Goal: Information Seeking & Learning: Learn about a topic

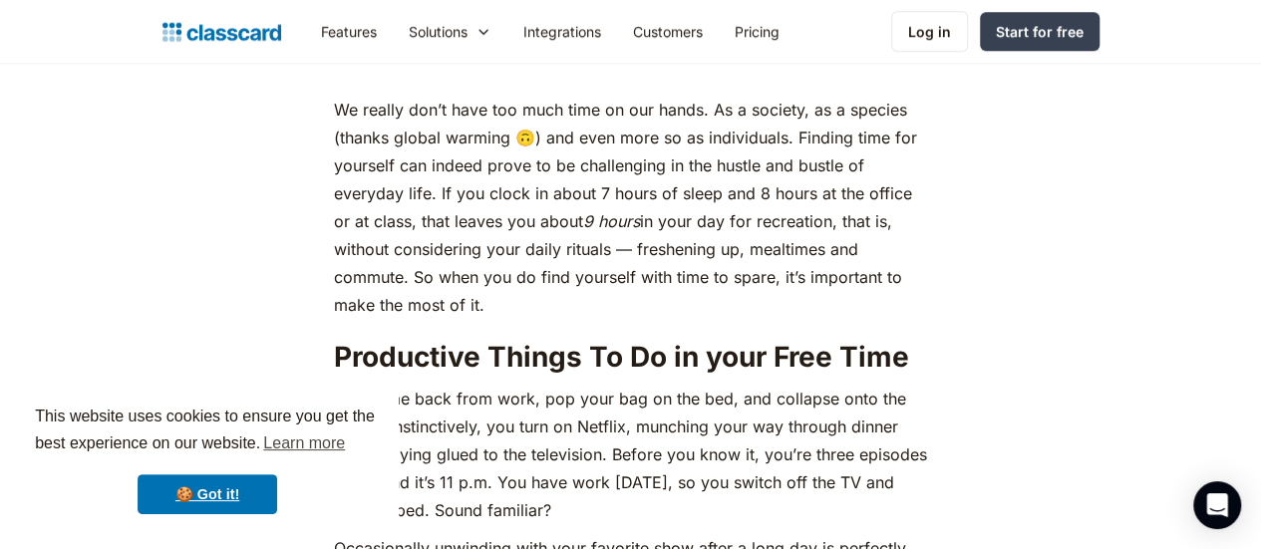
scroll to position [897, 0]
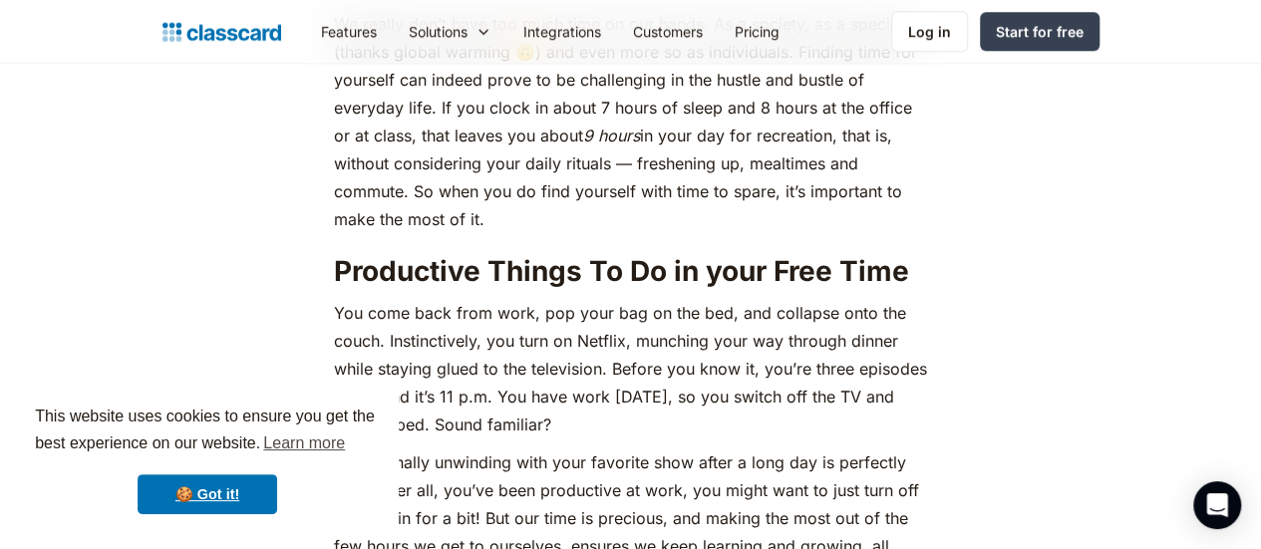
drag, startPoint x: 530, startPoint y: 183, endPoint x: 799, endPoint y: 186, distance: 269.2
click at [799, 186] on p "We really don’t have too much time on our hands. As a society, as a species (th…" at bounding box center [631, 121] width 594 height 223
click at [555, 188] on p "We really don’t have too much time on our hands. As a society, as a species (th…" at bounding box center [631, 121] width 594 height 223
drag, startPoint x: 530, startPoint y: 189, endPoint x: 803, endPoint y: 186, distance: 273.1
click at [803, 186] on p "We really don’t have too much time on our hands. As a society, as a species (th…" at bounding box center [631, 121] width 594 height 223
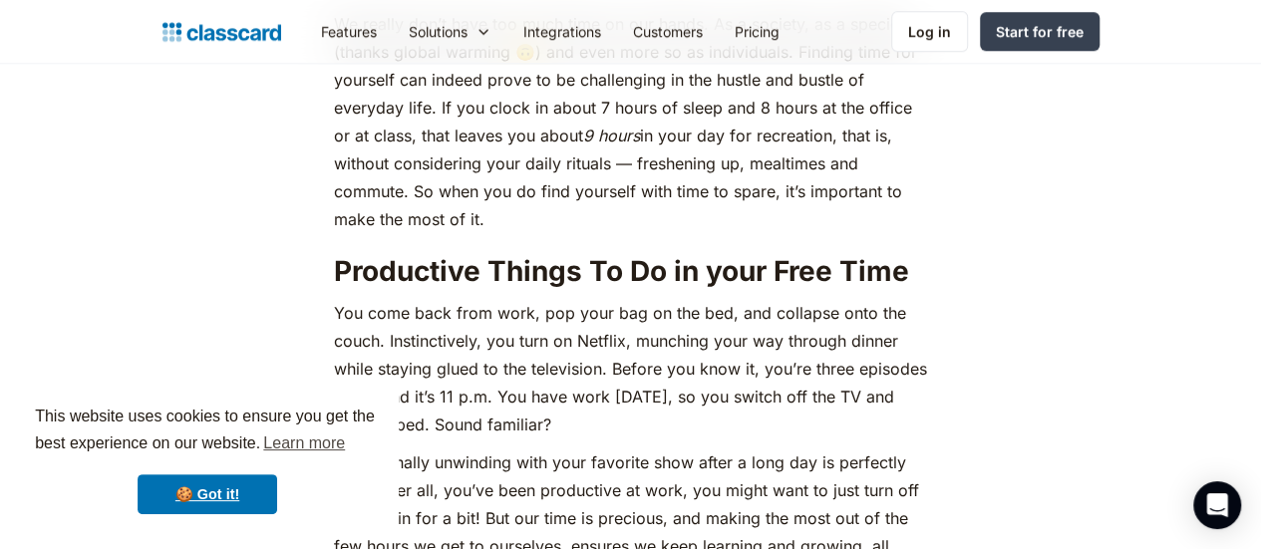
click at [813, 186] on p "We really don’t have too much time on our hands. As a society, as a species (th…" at bounding box center [631, 121] width 594 height 223
drag, startPoint x: 811, startPoint y: 186, endPoint x: 525, endPoint y: 197, distance: 286.3
click at [525, 197] on p "We really don’t have too much time on our hands. As a society, as a species (th…" at bounding box center [631, 121] width 594 height 223
copy p "it’s important to make the most of it."
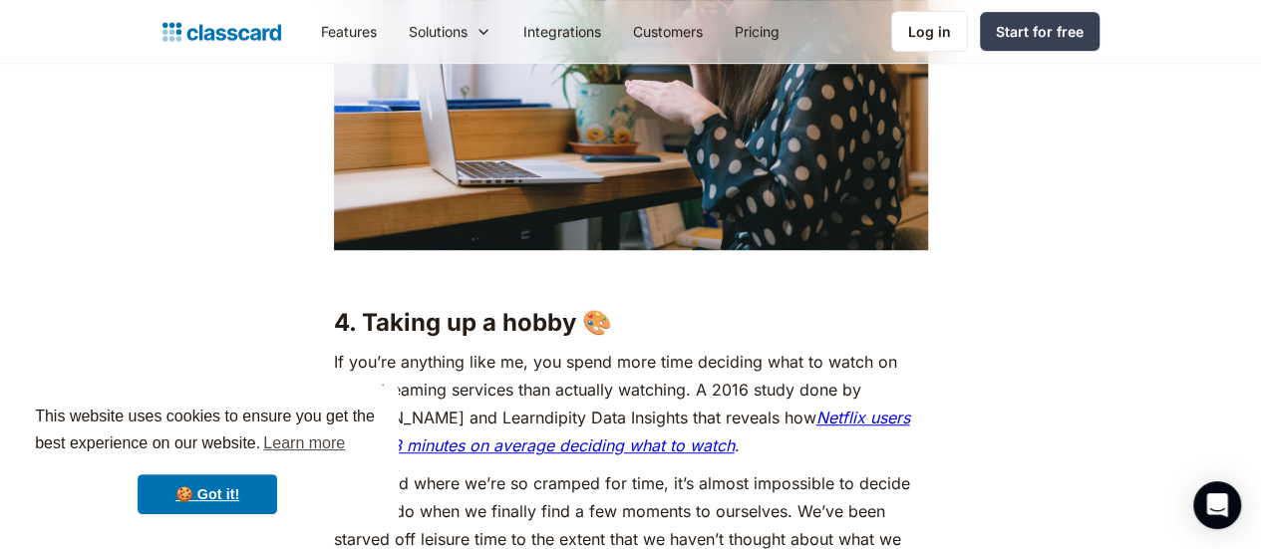
scroll to position [4386, 0]
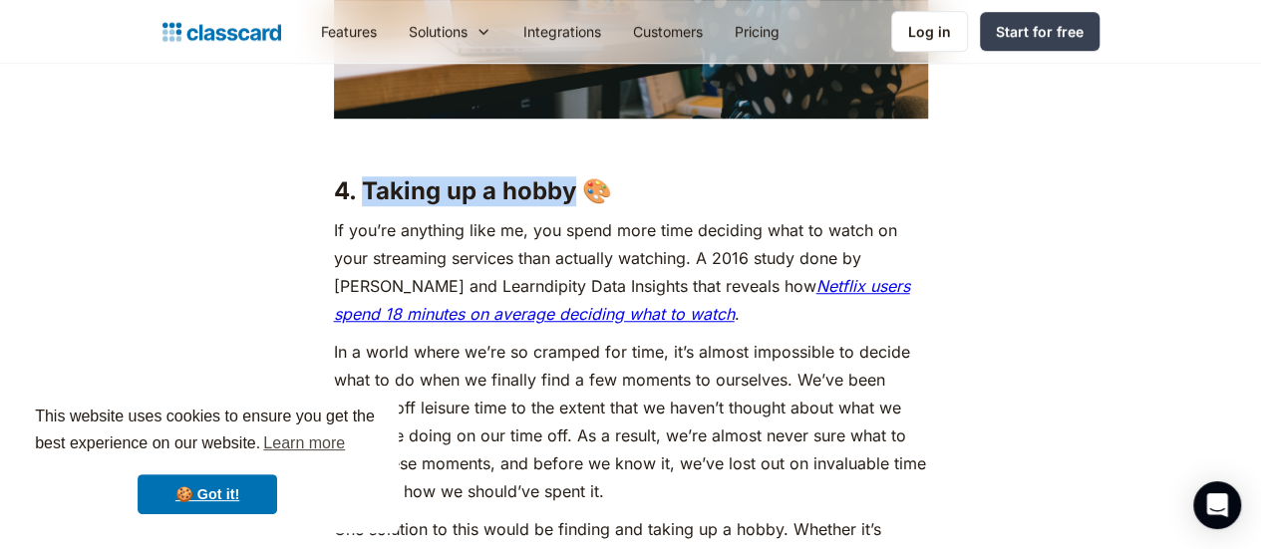
drag, startPoint x: 346, startPoint y: 185, endPoint x: 559, endPoint y: 182, distance: 213.3
click at [559, 182] on strong "4. Taking up a hobby 🎨" at bounding box center [473, 190] width 278 height 29
copy strong "Taking up a hobby"
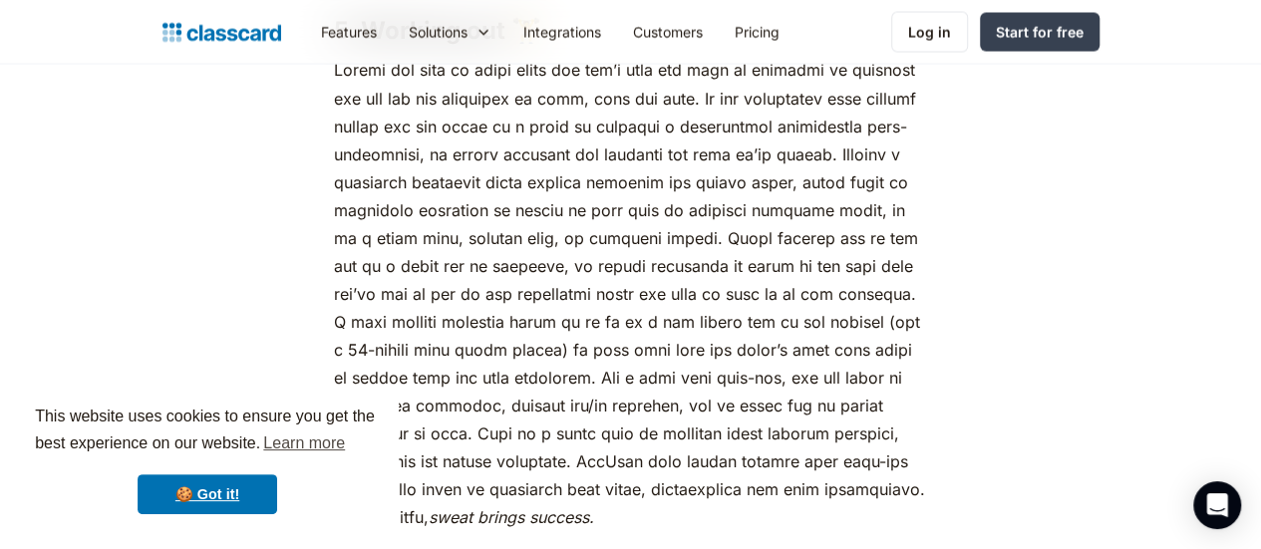
scroll to position [5383, 0]
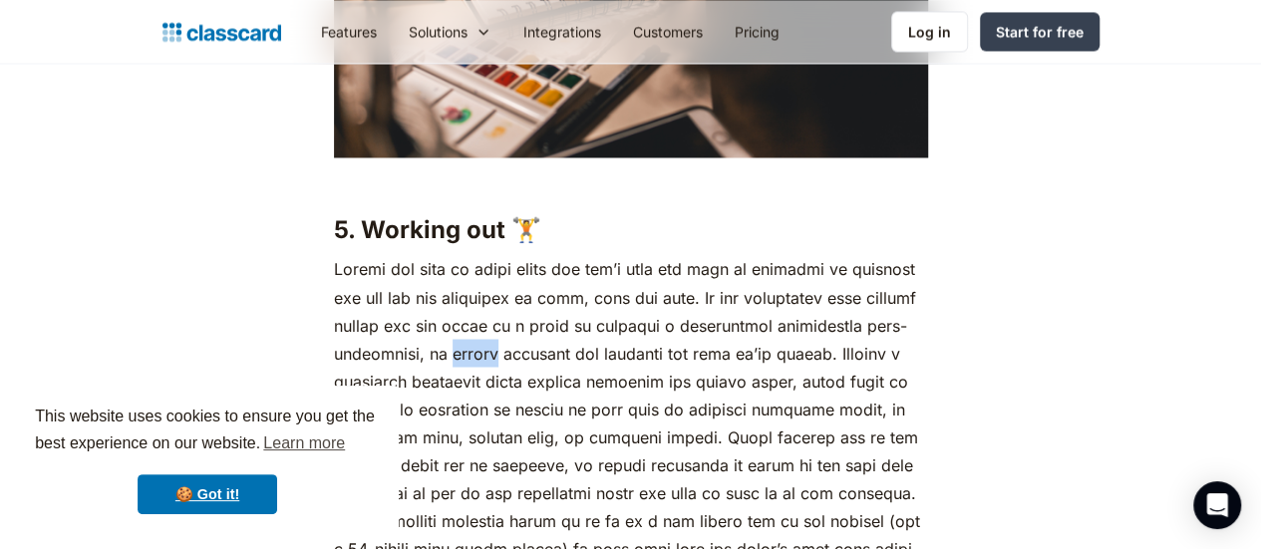
drag, startPoint x: 437, startPoint y: 366, endPoint x: 486, endPoint y: 362, distance: 50.0
click at [486, 362] on p "sweat brings success." at bounding box center [631, 492] width 594 height 474
copy p "barely"
drag, startPoint x: 590, startPoint y: 368, endPoint x: 656, endPoint y: 364, distance: 65.9
click at [656, 364] on p "sweat brings success." at bounding box center [631, 492] width 594 height 474
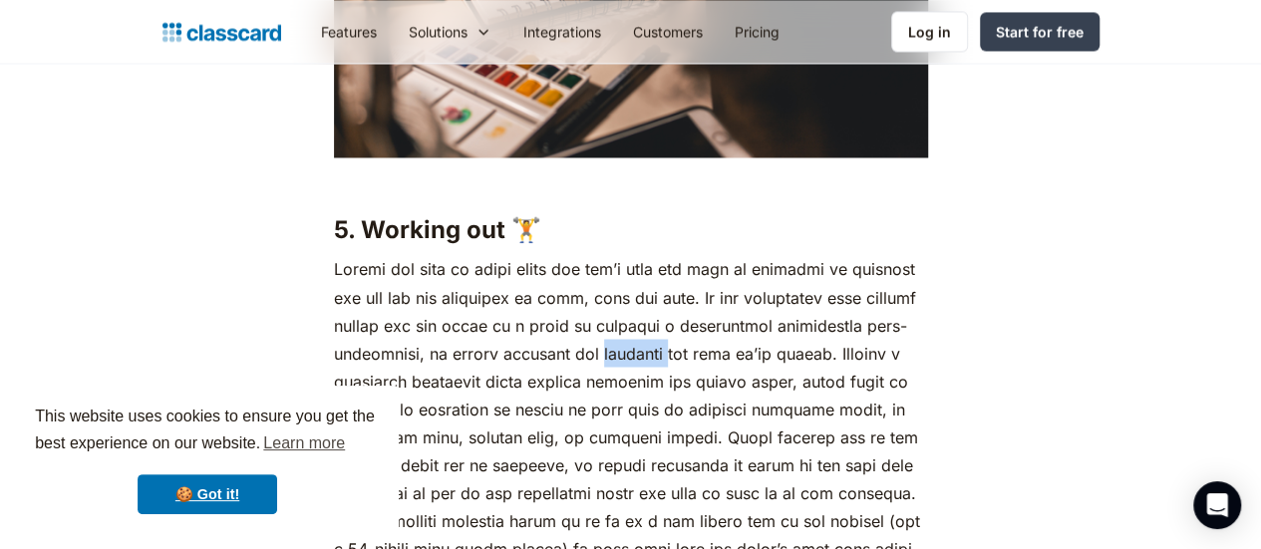
copy p "laidback"
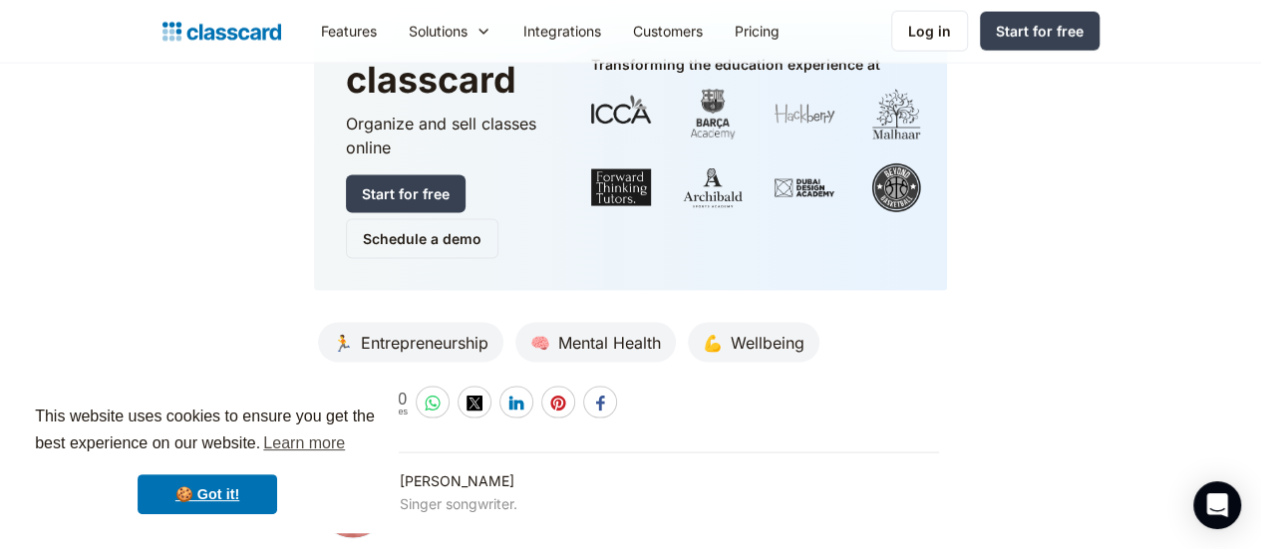
scroll to position [8971, 0]
